Goal: Information Seeking & Learning: Learn about a topic

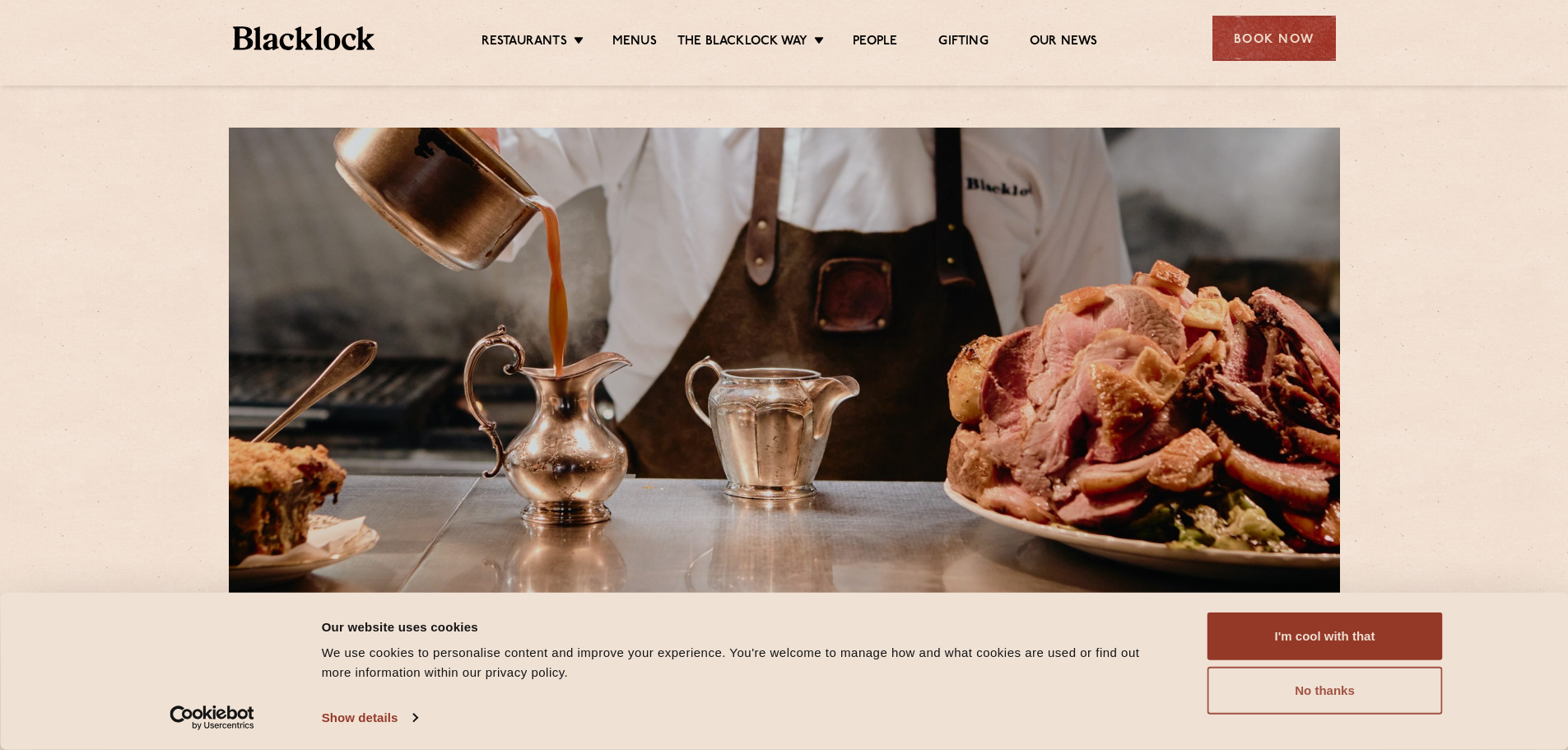
click at [1334, 682] on button "No thanks" at bounding box center [1325, 691] width 236 height 48
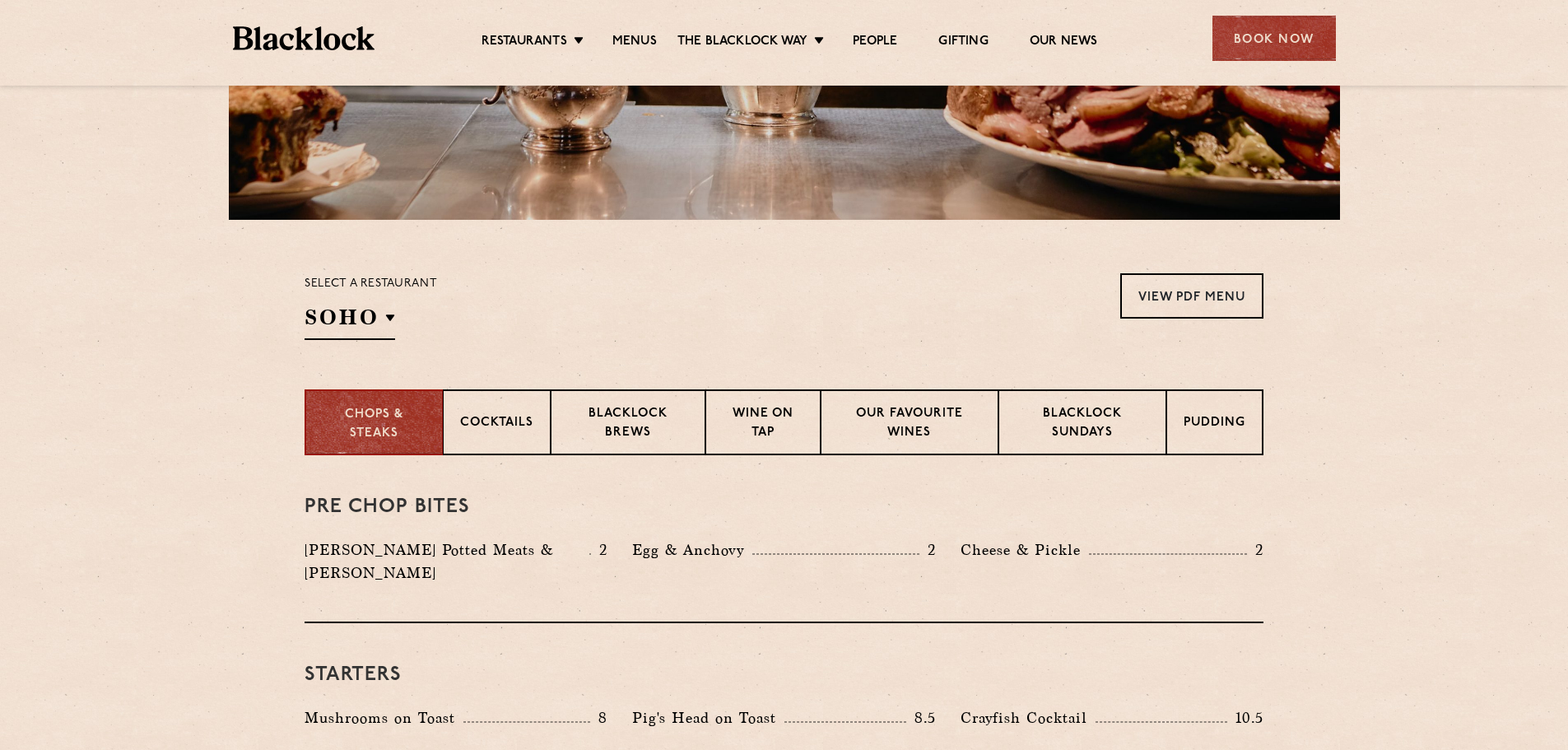
scroll to position [412, 0]
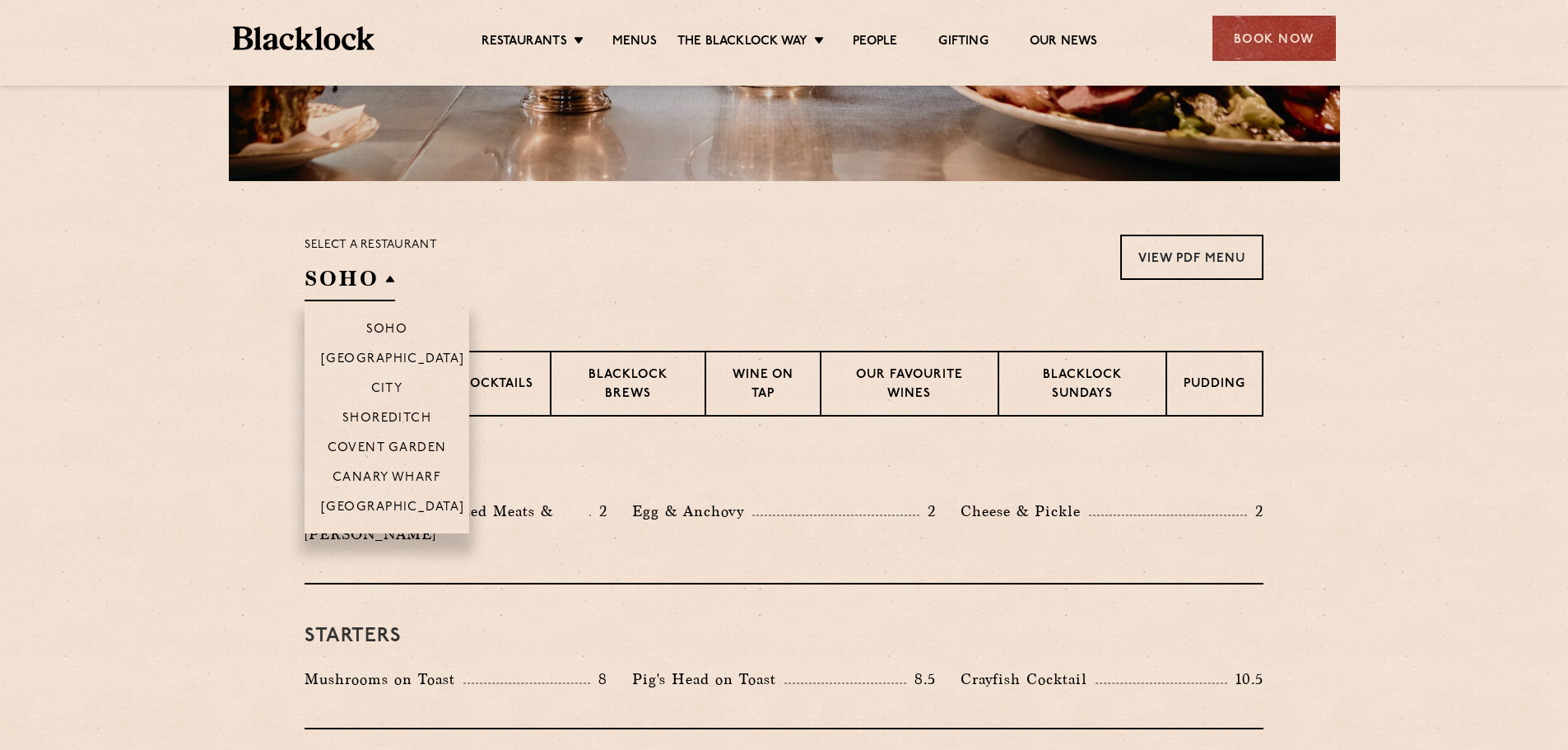
click at [376, 280] on h2 "SOHO" at bounding box center [350, 282] width 90 height 37
click at [383, 506] on p "[GEOGRAPHIC_DATA]" at bounding box center [393, 508] width 144 height 17
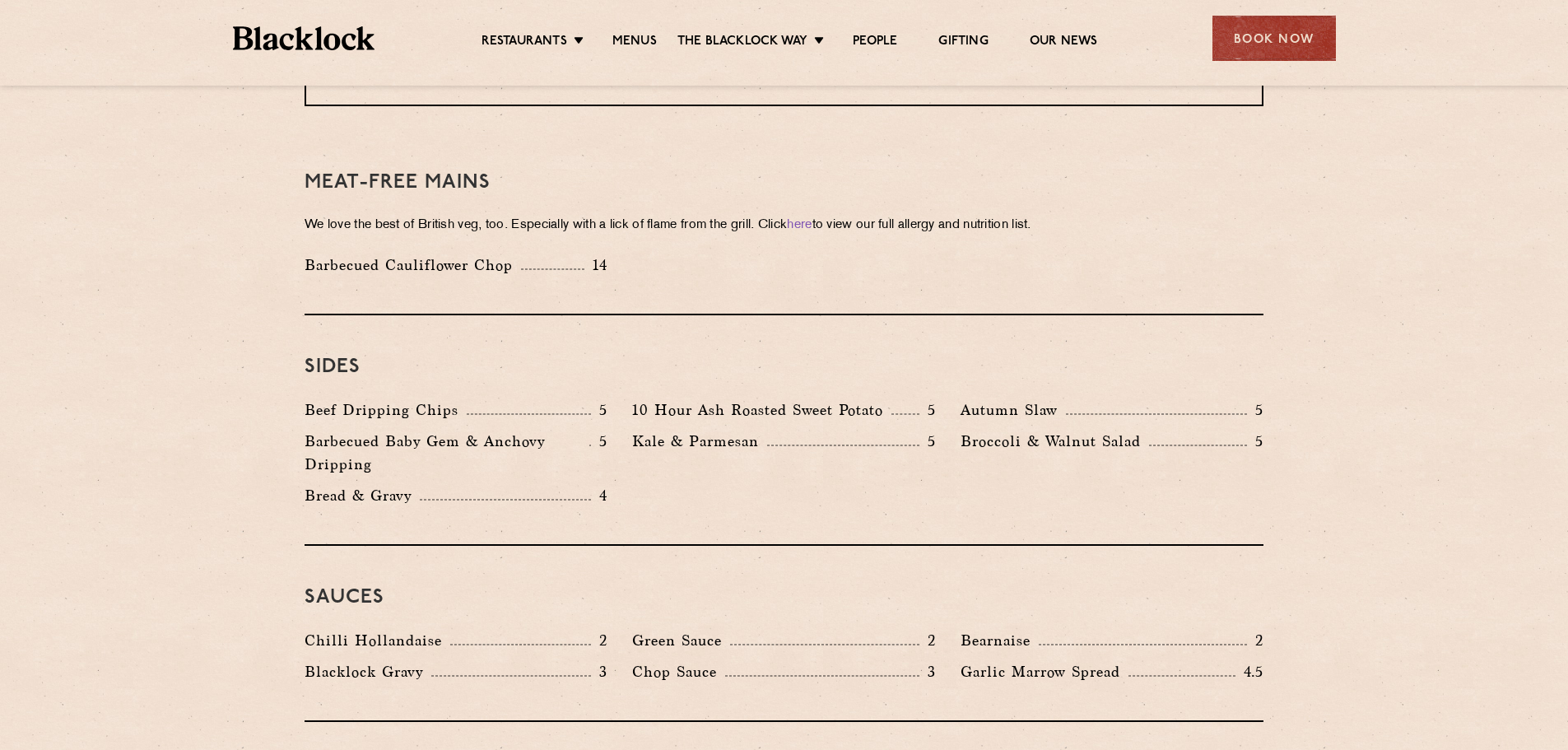
scroll to position [2305, 0]
drag, startPoint x: 453, startPoint y: 241, endPoint x: 536, endPoint y: 246, distance: 83.2
click at [536, 254] on div "Barbecued Cauliflower Chop 14" at bounding box center [456, 266] width 303 height 23
click at [635, 254] on div "Barbecued Cauliflower Chop 14" at bounding box center [784, 269] width 984 height 31
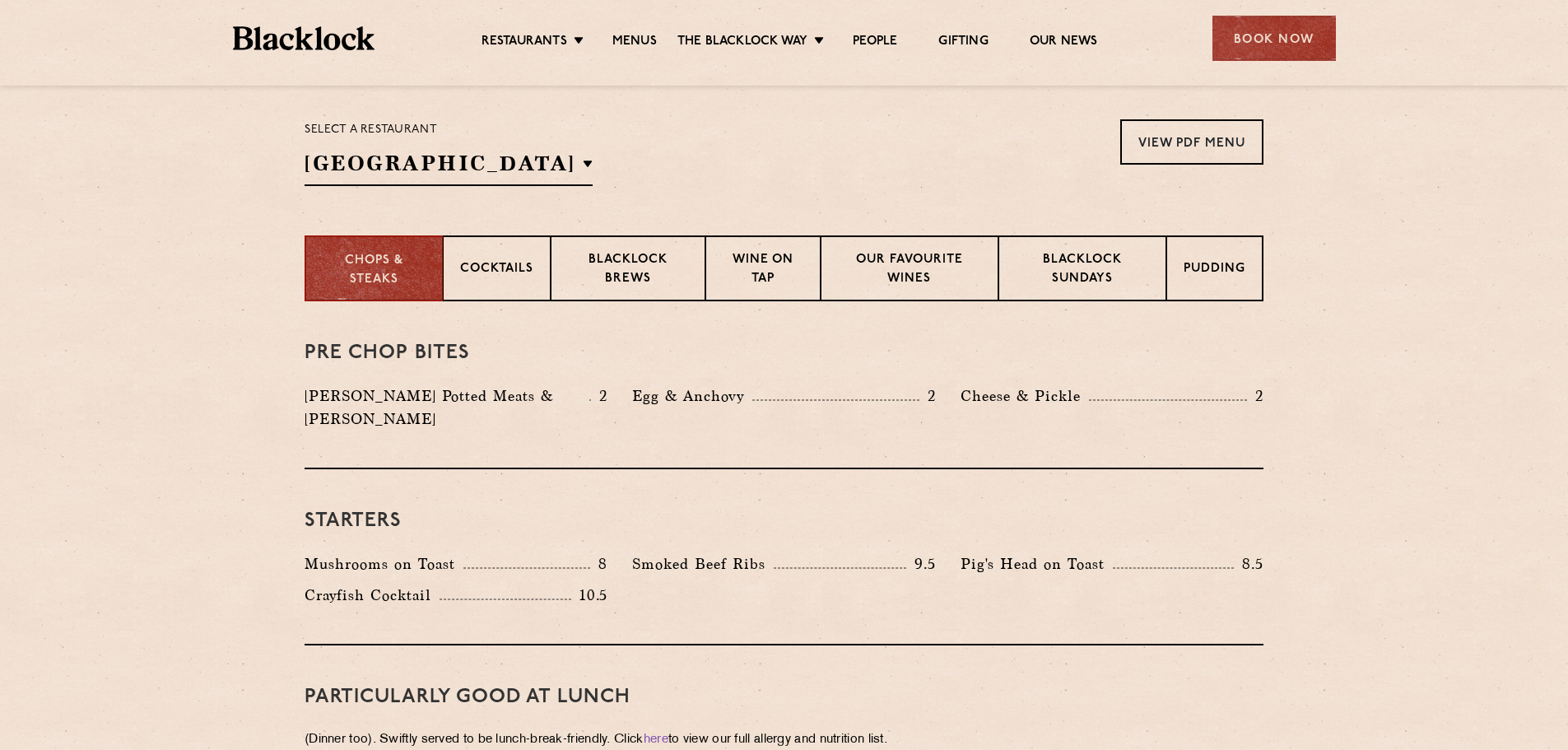
scroll to position [526, 0]
click at [1035, 277] on p "Blacklock Sundays" at bounding box center [1082, 272] width 134 height 39
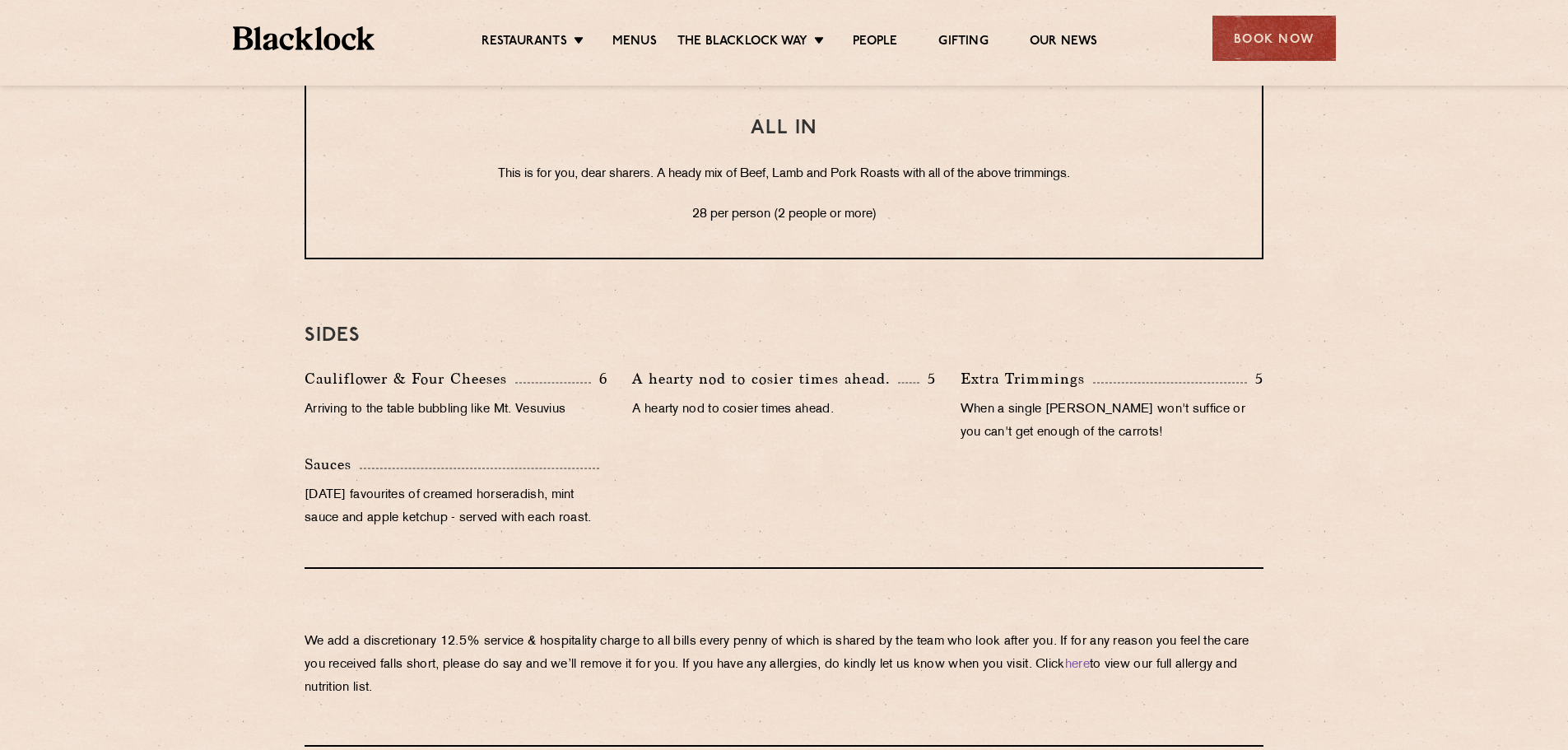
scroll to position [1679, 0]
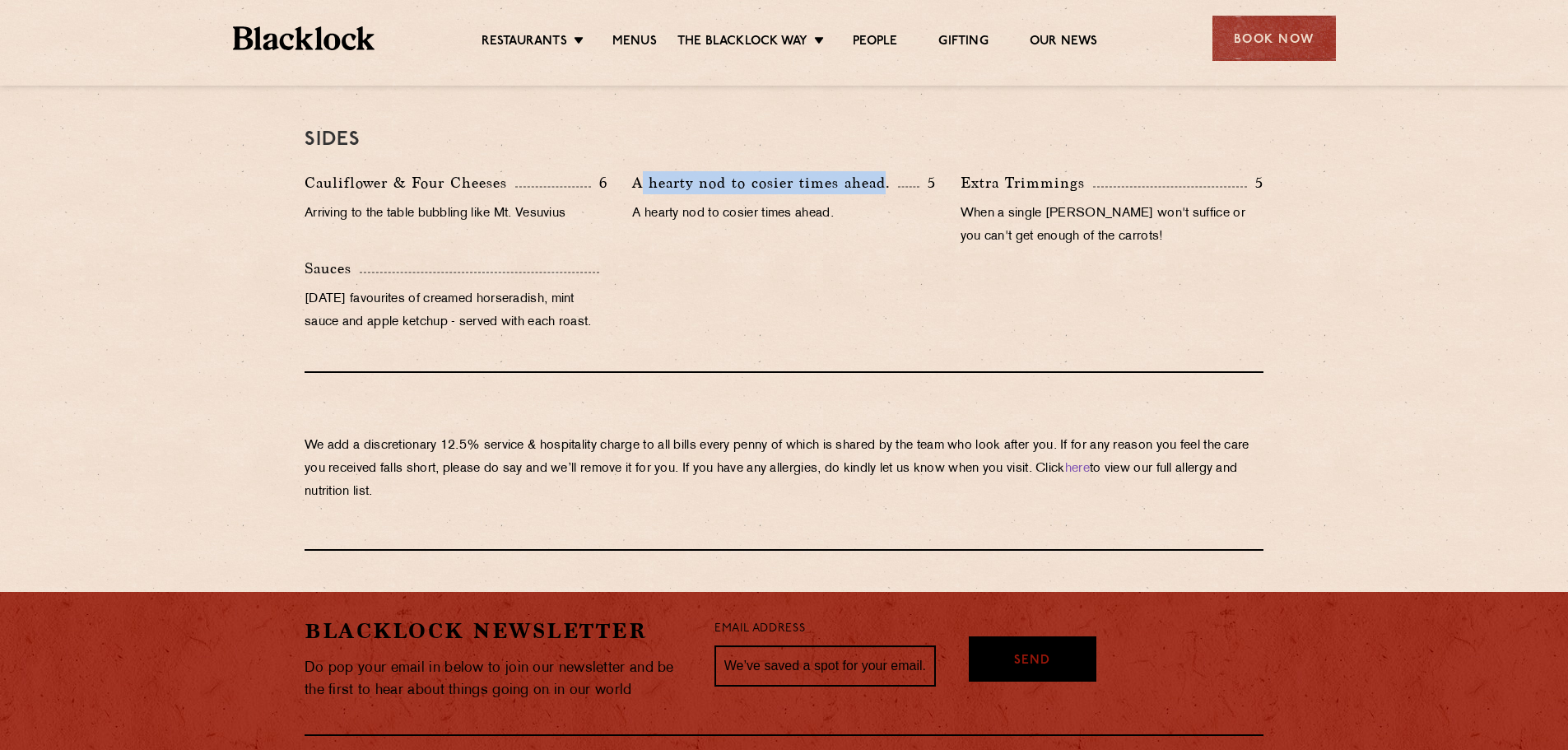
drag, startPoint x: 643, startPoint y: 187, endPoint x: 887, endPoint y: 184, distance: 244.0
click at [887, 184] on p "A hearty nod to cosier times ahead." at bounding box center [765, 182] width 266 height 23
click at [884, 205] on p "A hearty nod to cosier times ahead." at bounding box center [784, 214] width 303 height 23
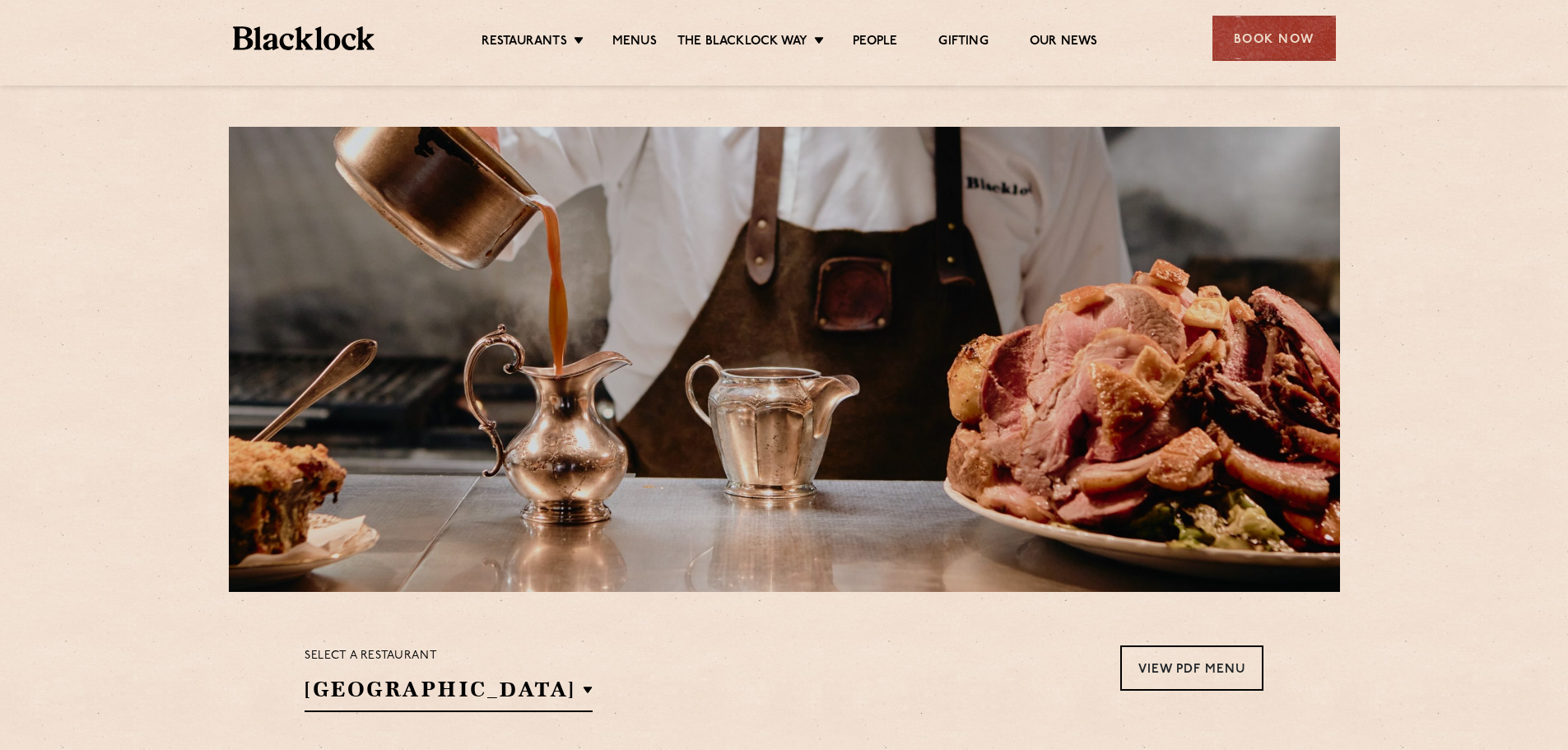
scroll to position [0, 0]
click at [947, 45] on link "Gifting" at bounding box center [963, 43] width 50 height 18
